Goal: Task Accomplishment & Management: Use online tool/utility

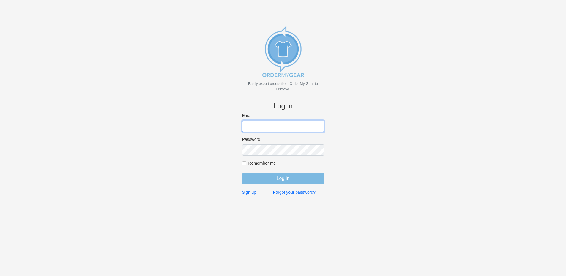
type input "rich@teamgrx.com"
click at [276, 180] on input "Log in" at bounding box center [283, 178] width 82 height 11
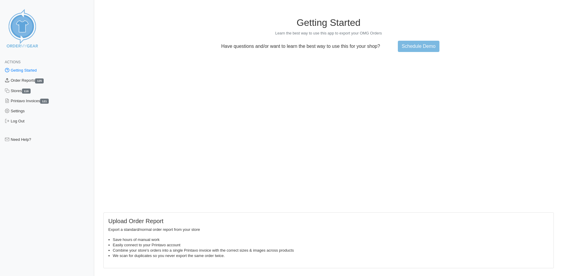
click at [32, 79] on link "Order Reports 125" at bounding box center [47, 80] width 94 height 10
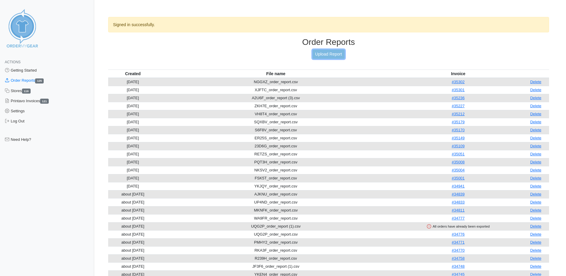
click at [327, 57] on link "Upload Report" at bounding box center [328, 54] width 32 height 9
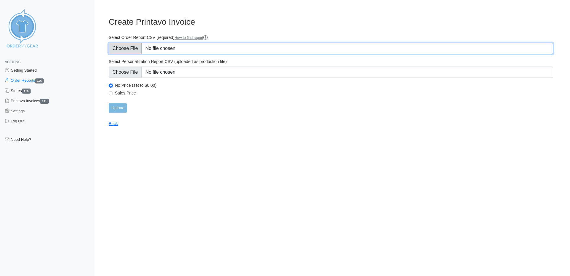
click at [187, 47] on input "Select Order Report CSV (required) How to find report" at bounding box center [331, 48] width 444 height 11
type input "C:\fakepath\JUBXX_order_report.csv"
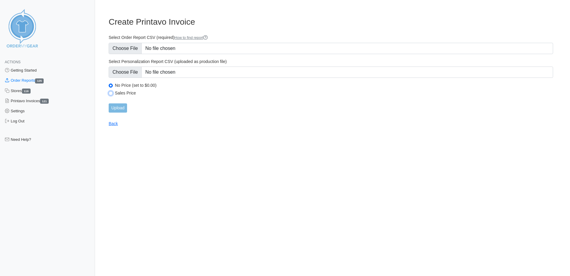
click at [110, 92] on input "Sales Price" at bounding box center [111, 93] width 4 height 4
radio input "true"
click at [118, 107] on input "Upload" at bounding box center [118, 107] width 18 height 9
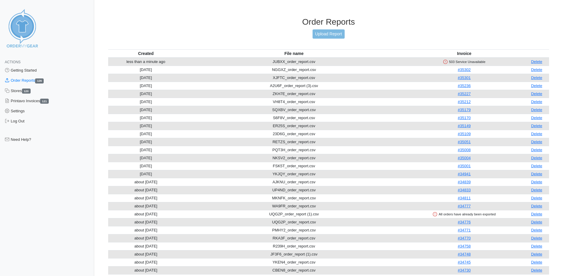
drag, startPoint x: 541, startPoint y: 62, endPoint x: 314, endPoint y: 30, distance: 228.7
click at [541, 62] on link "Delete" at bounding box center [536, 61] width 11 height 4
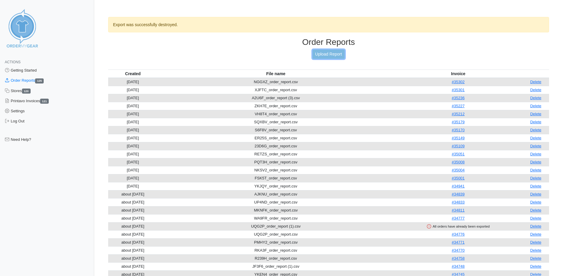
click at [335, 56] on link "Upload Report" at bounding box center [328, 54] width 32 height 9
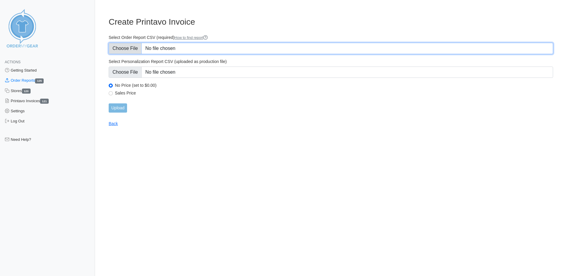
click at [167, 47] on input "Select Order Report CSV (required) How to find report" at bounding box center [331, 48] width 444 height 11
type input "C:\fakepath\JUBXX_order_report.csv"
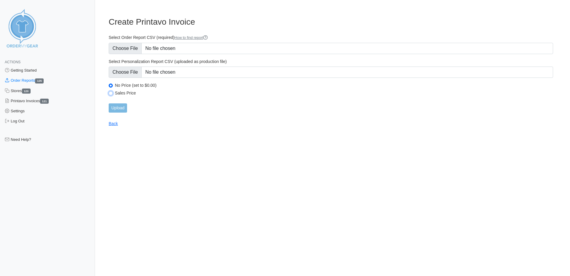
click at [111, 92] on input "Sales Price" at bounding box center [111, 93] width 4 height 4
radio input "true"
click at [119, 105] on input "Upload" at bounding box center [118, 107] width 18 height 9
